Goal: Transaction & Acquisition: Obtain resource

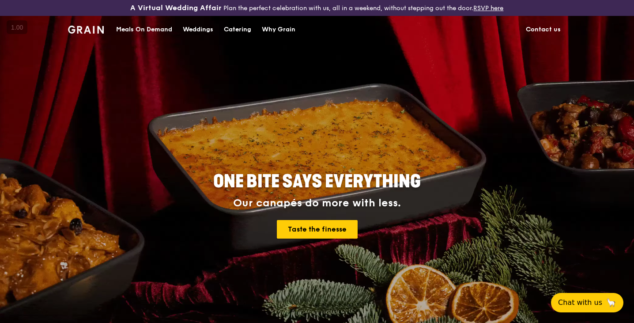
click at [311, 224] on link "Taste the finesse" at bounding box center [317, 229] width 81 height 19
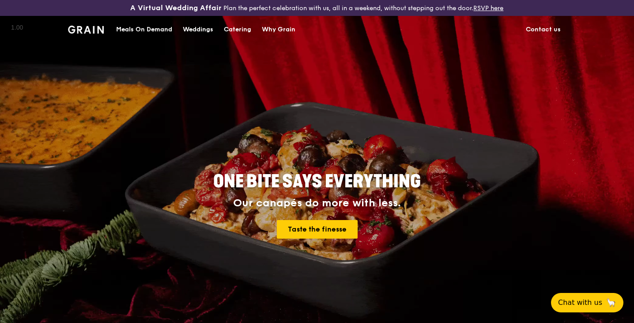
click at [156, 26] on div "Meals On Demand" at bounding box center [144, 29] width 56 height 26
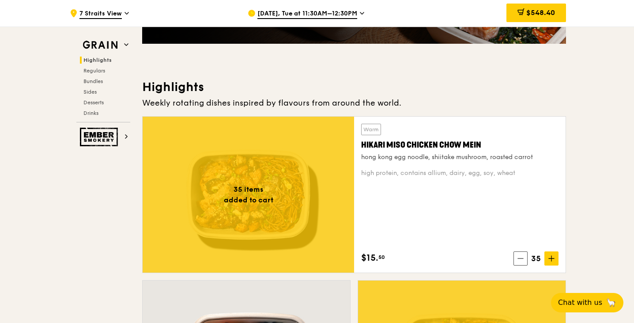
scroll to position [221, 0]
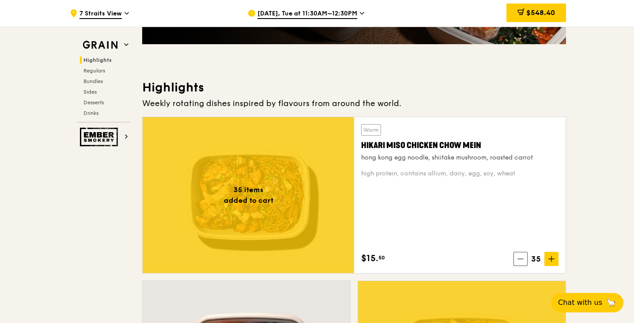
click at [544, 14] on span "$548.40" at bounding box center [540, 12] width 29 height 8
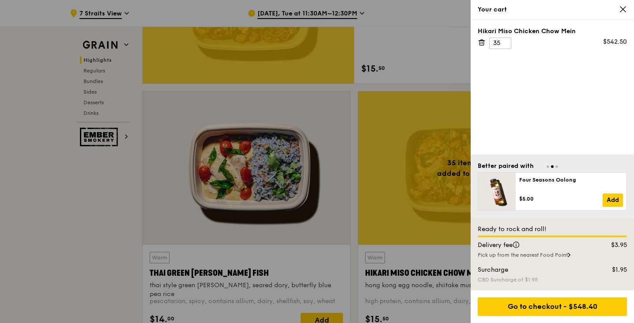
scroll to position [417, 0]
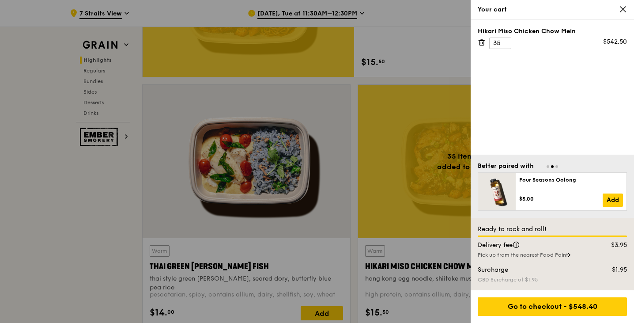
click at [483, 41] on icon at bounding box center [482, 42] width 8 height 8
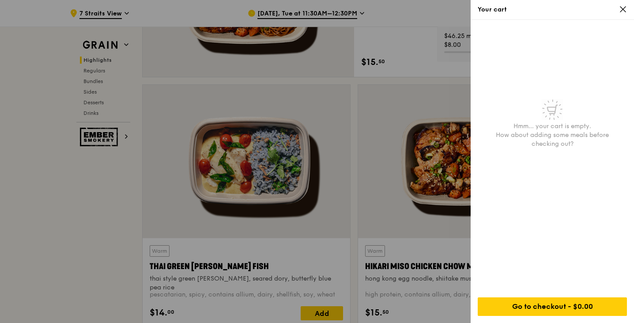
click at [331, 172] on div at bounding box center [317, 161] width 634 height 323
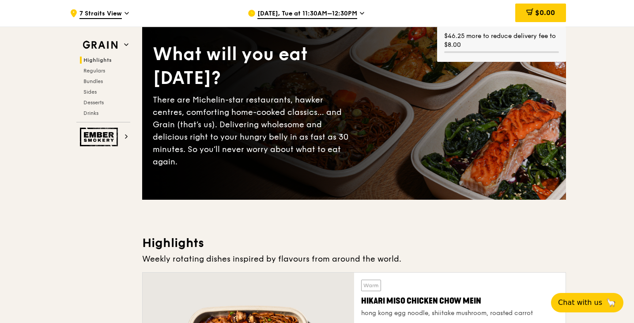
scroll to position [0, 0]
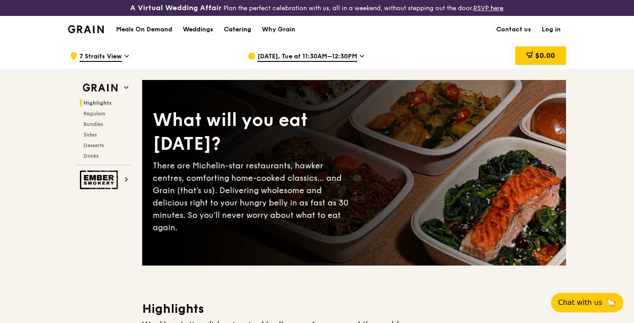
click at [231, 31] on div "Catering" at bounding box center [237, 29] width 27 height 26
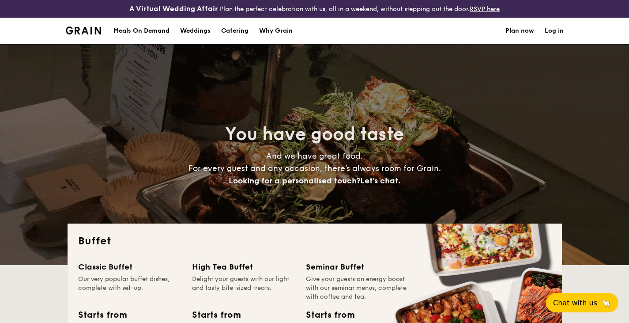
select select
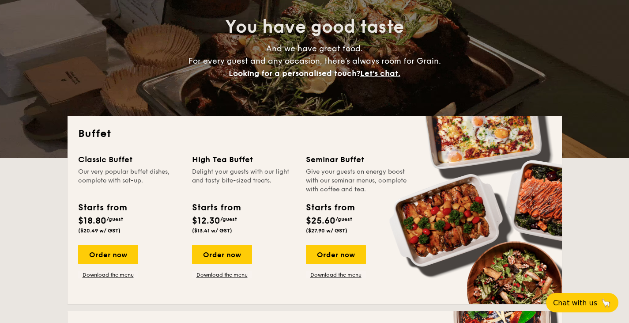
scroll to position [108, 0]
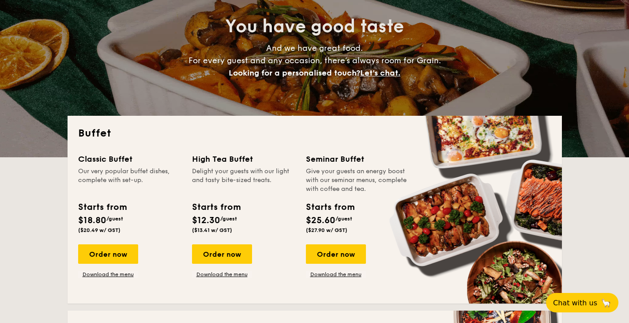
click at [128, 259] on div "Order now" at bounding box center [108, 253] width 60 height 19
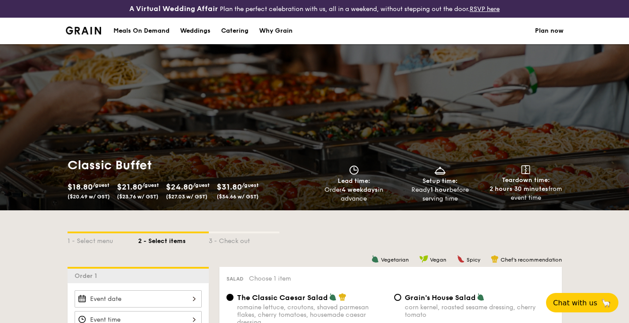
select select
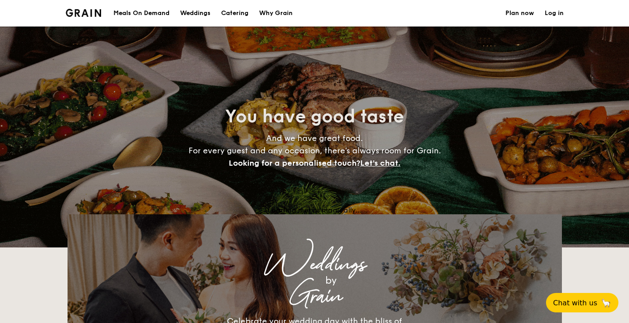
scroll to position [125, 0]
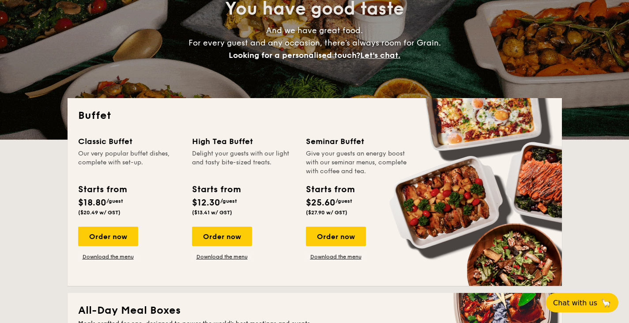
click at [120, 257] on link "Download the menu" at bounding box center [108, 256] width 60 height 7
